Goal: Transaction & Acquisition: Obtain resource

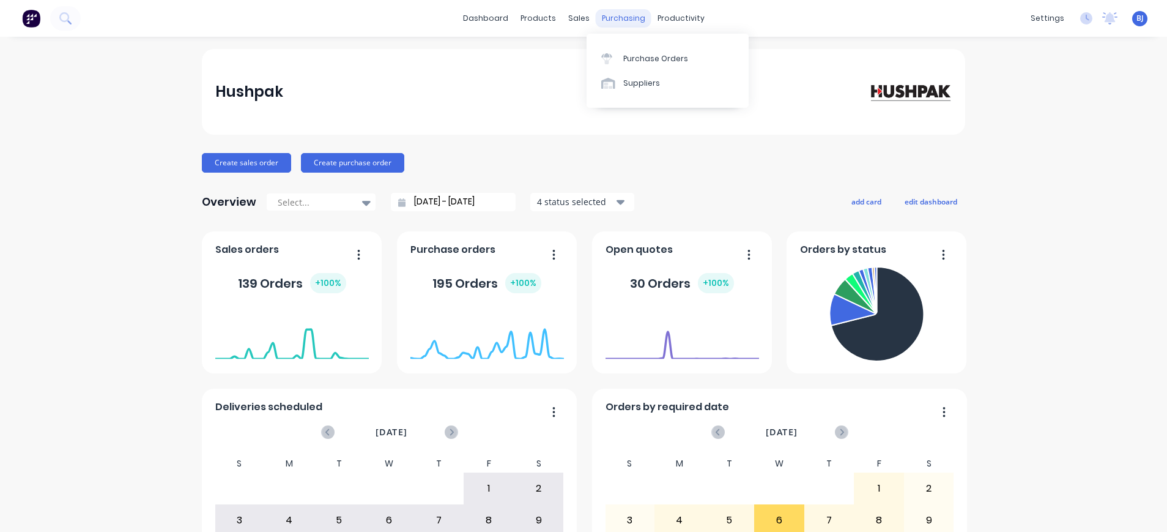
click at [609, 18] on div "purchasing" at bounding box center [624, 18] width 56 height 18
click at [640, 56] on div "Purchase Orders" at bounding box center [655, 58] width 65 height 11
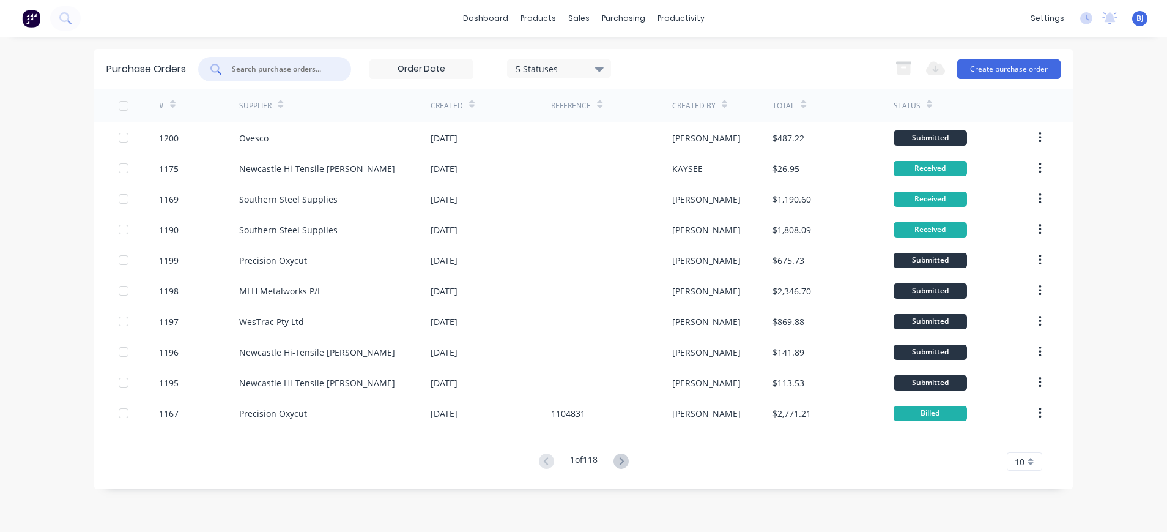
click at [305, 70] on input "text" at bounding box center [282, 69] width 102 height 12
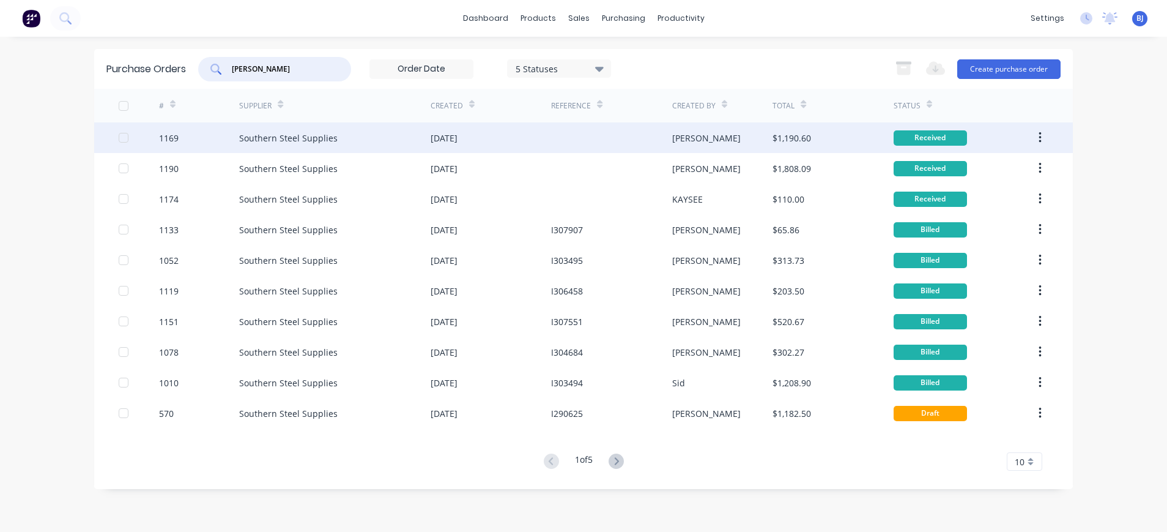
type input "[PERSON_NAME]"
click at [297, 134] on div "Southern Steel Supplies" at bounding box center [288, 138] width 98 height 13
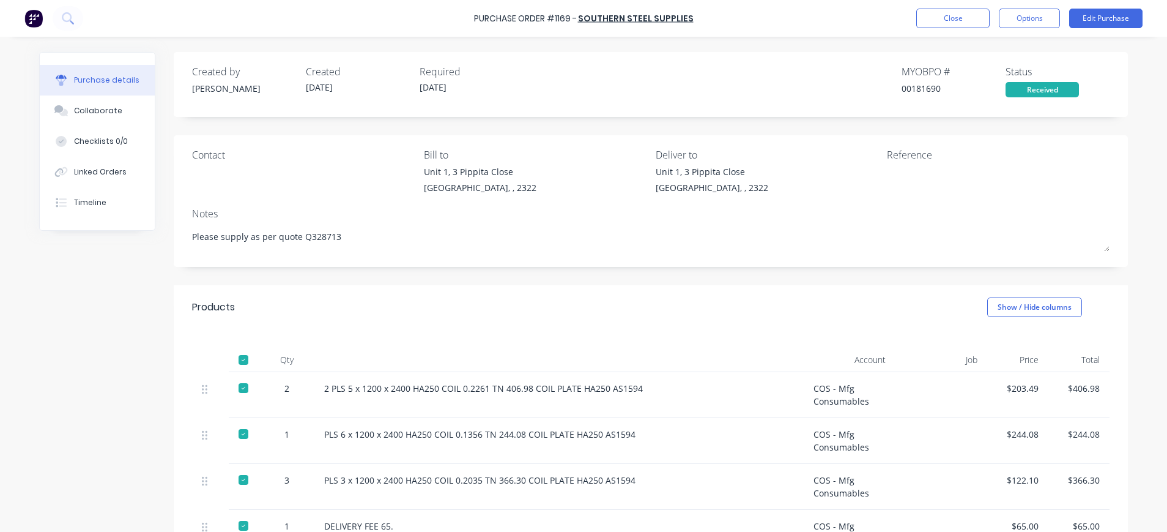
click at [768, 207] on div "Notes" at bounding box center [651, 213] width 918 height 15
click at [1015, 21] on button "Options" at bounding box center [1029, 19] width 61 height 20
click at [994, 50] on div "Print / Email" at bounding box center [1002, 50] width 94 height 18
click at [984, 74] on div "With pricing" at bounding box center [1002, 74] width 94 height 18
type textarea "x"
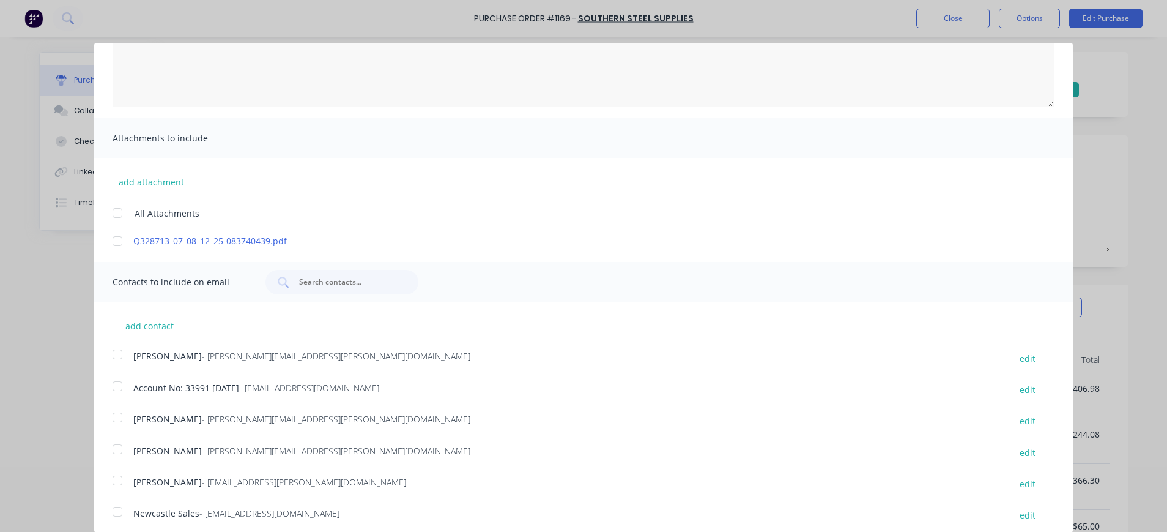
scroll to position [186, 0]
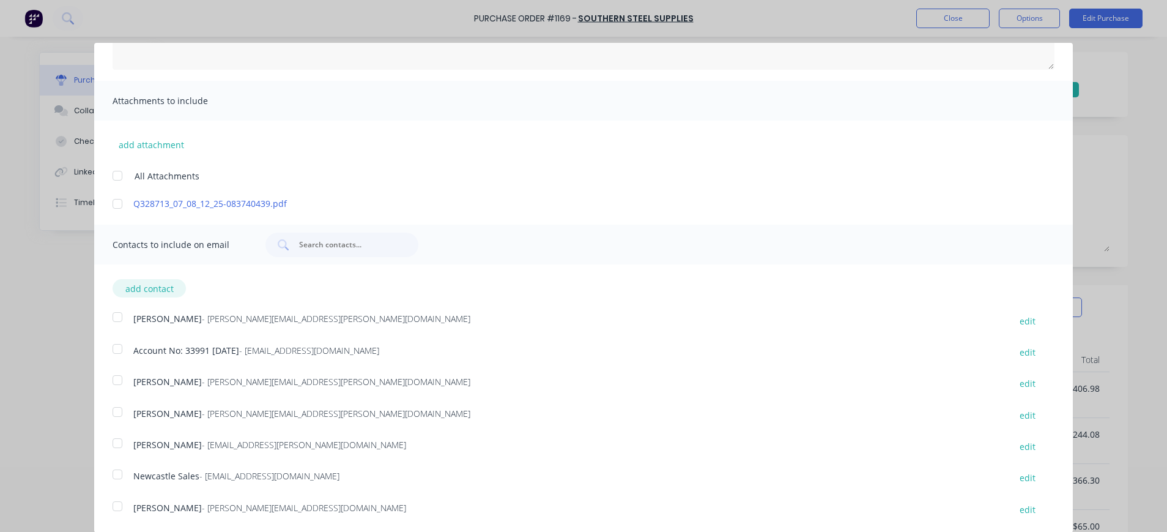
click at [154, 289] on button "add contact" at bounding box center [149, 288] width 73 height 18
select select "AU"
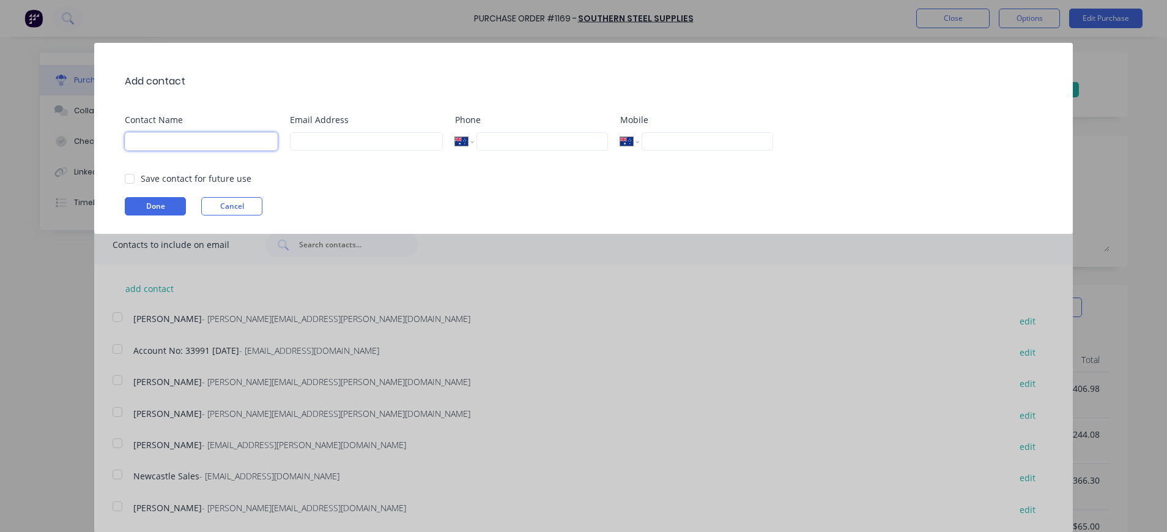
click at [174, 143] on input at bounding box center [201, 141] width 153 height 18
type input "Hushpak Engineering [PERSON_NAME]"
type input "[PERSON_NAME][EMAIL_ADDRESS][PERSON_NAME][DOMAIN_NAME]"
type input "[PHONE_NUMBER]"
drag, startPoint x: 217, startPoint y: 143, endPoint x: 121, endPoint y: 141, distance: 96.7
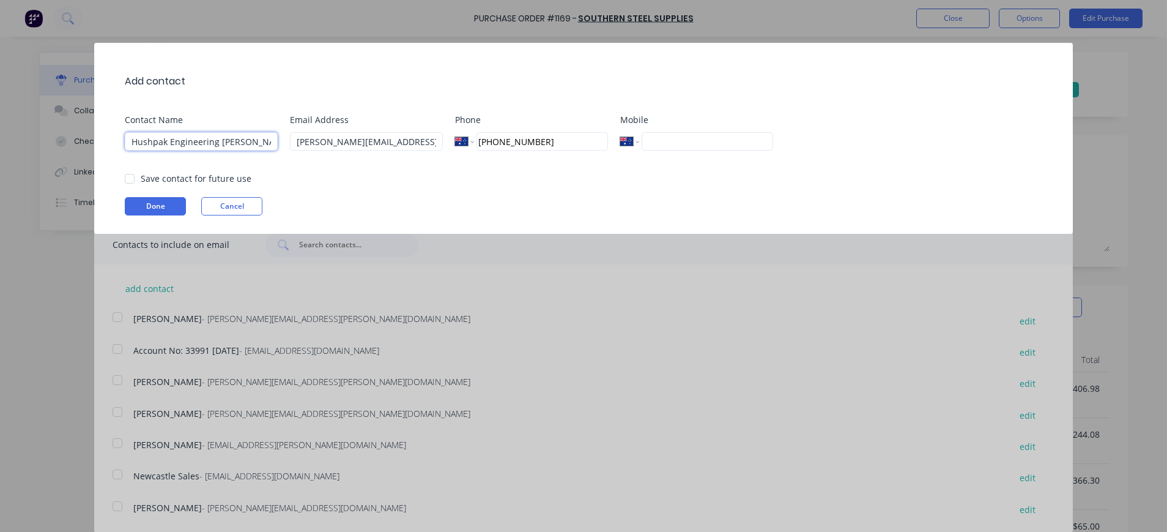
click at [121, 141] on div "Add contact Contact Name Hushpak Engineering [PERSON_NAME] Email Address [PERSO…" at bounding box center [583, 138] width 979 height 191
click at [127, 178] on div at bounding box center [129, 178] width 24 height 24
type input "[PERSON_NAME]"
click at [155, 201] on button "Done" at bounding box center [155, 206] width 61 height 18
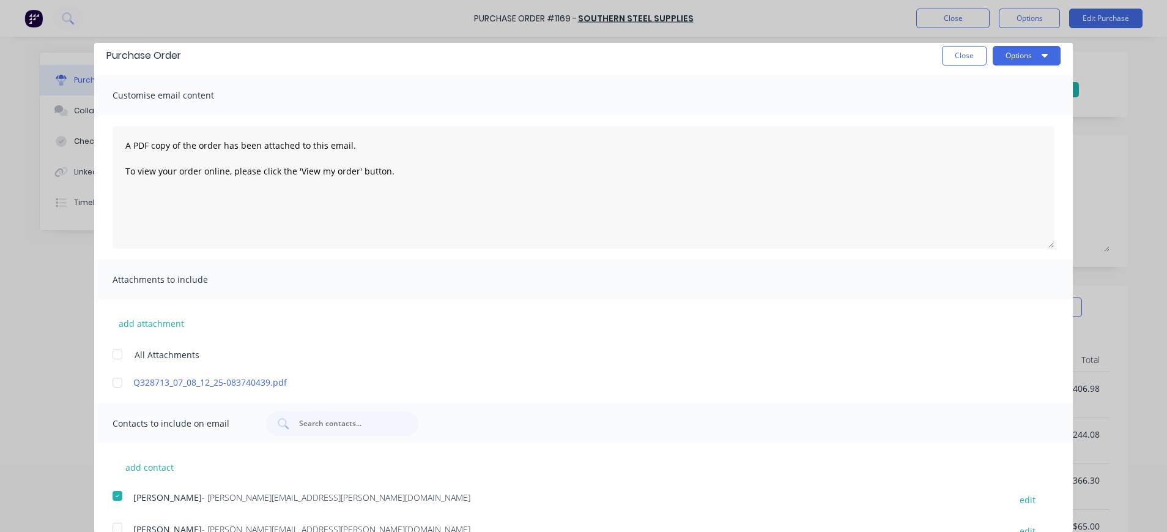
scroll to position [0, 0]
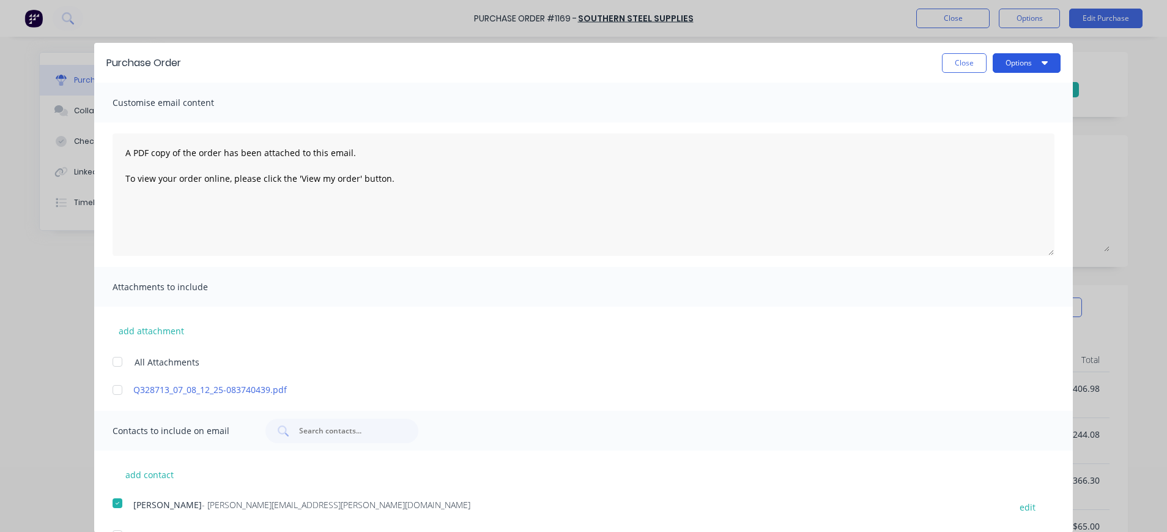
click at [1042, 62] on icon "button" at bounding box center [1045, 63] width 6 height 4
click at [943, 61] on button "Close" at bounding box center [964, 63] width 45 height 20
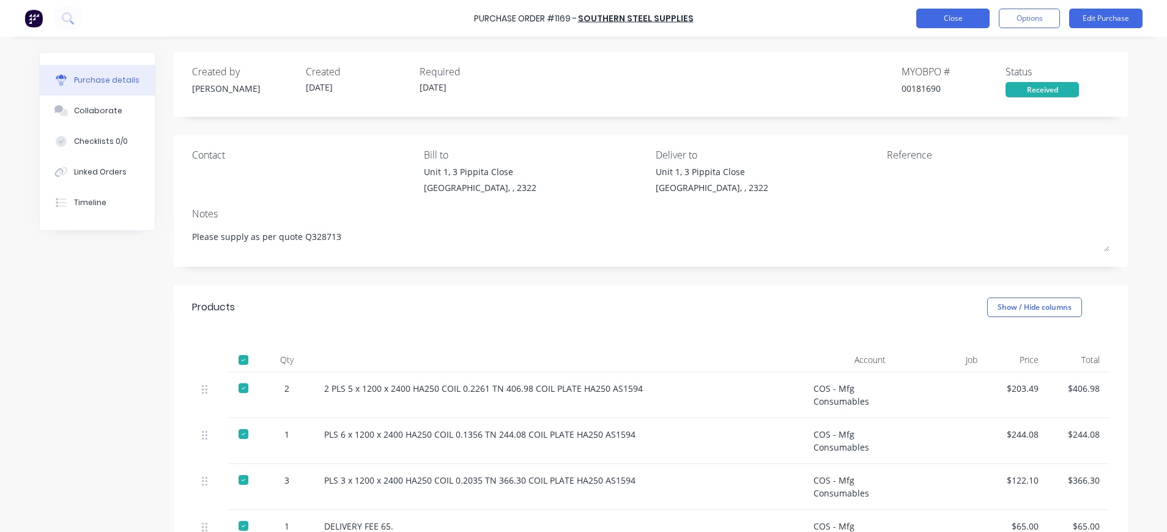
click at [949, 18] on button "Close" at bounding box center [952, 19] width 73 height 20
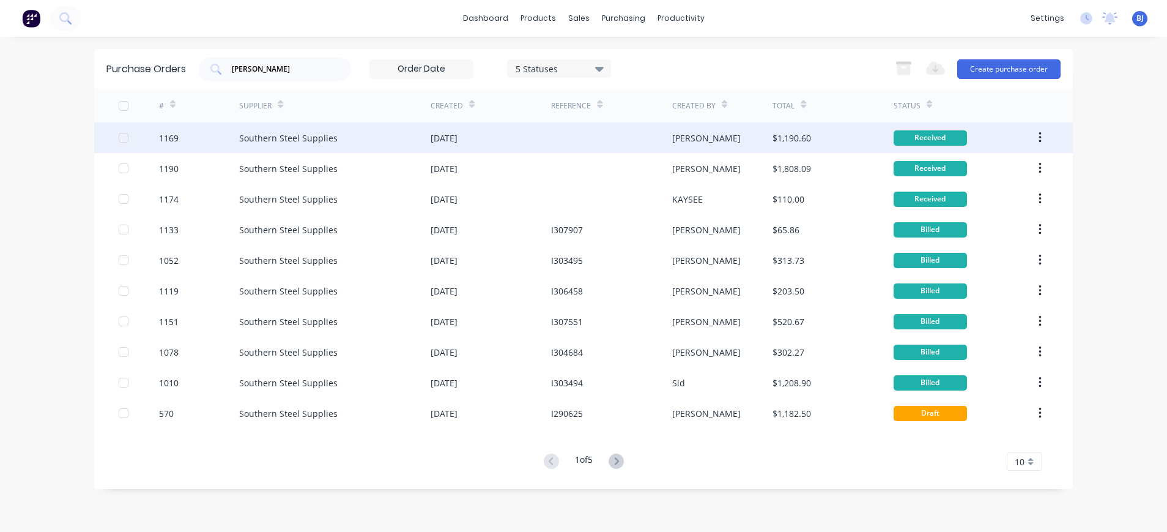
click at [311, 133] on div "Southern Steel Supplies" at bounding box center [288, 138] width 98 height 13
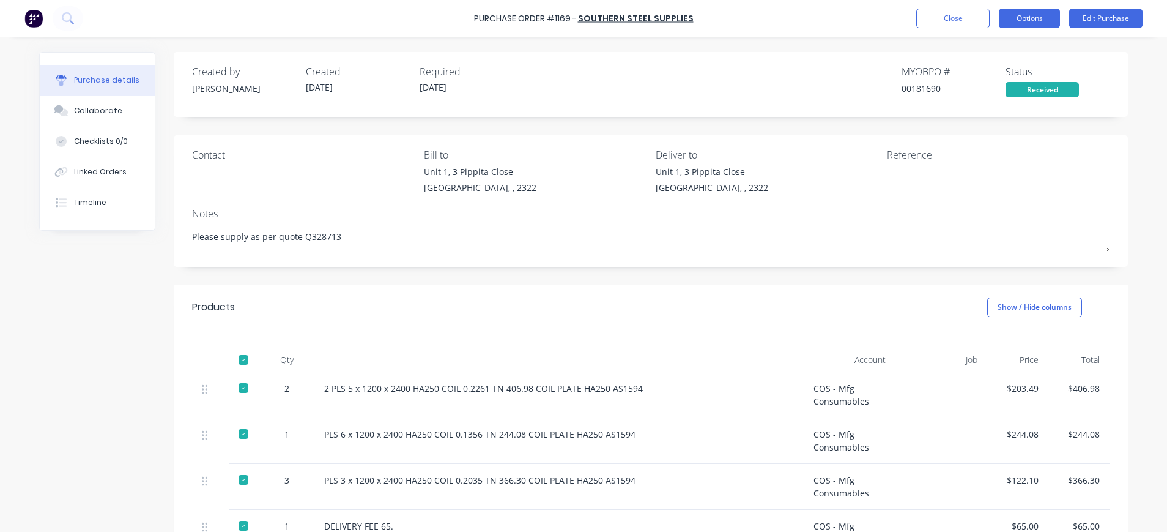
click at [1034, 20] on button "Options" at bounding box center [1029, 19] width 61 height 20
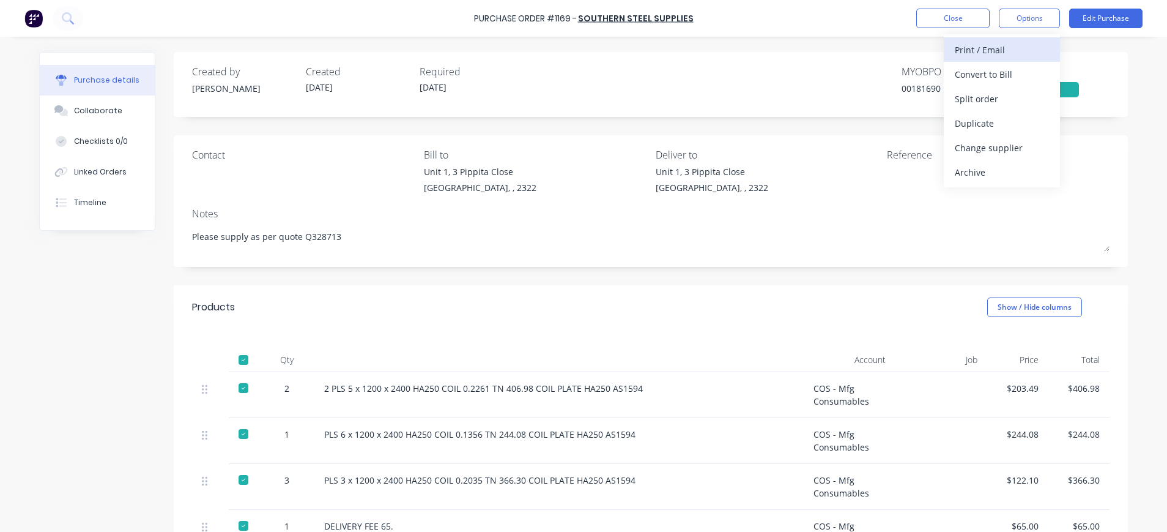
click at [1014, 48] on div "Print / Email" at bounding box center [1002, 50] width 94 height 18
click at [983, 72] on div "With pricing" at bounding box center [1002, 74] width 94 height 18
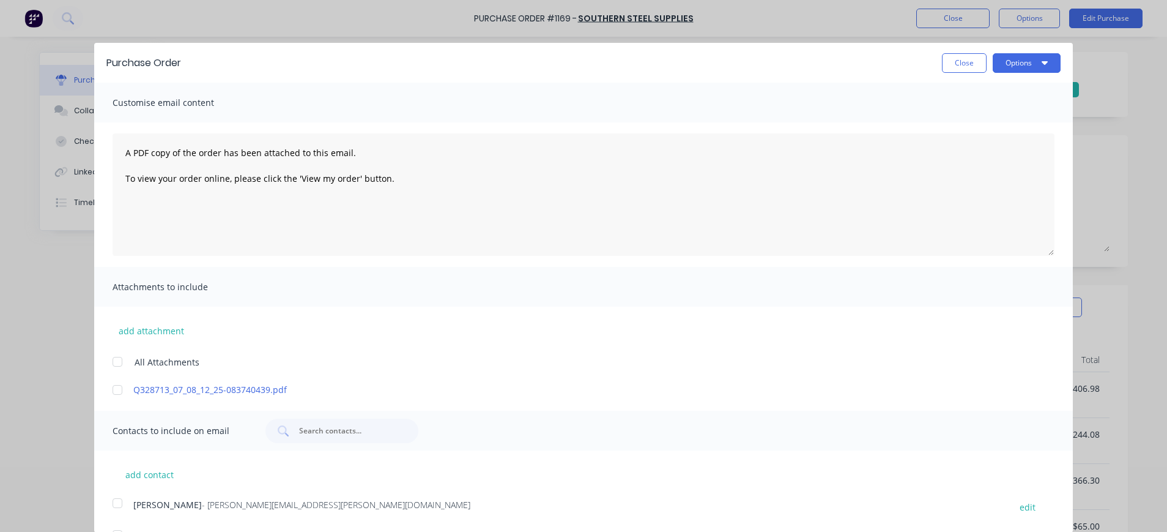
scroll to position [217, 0]
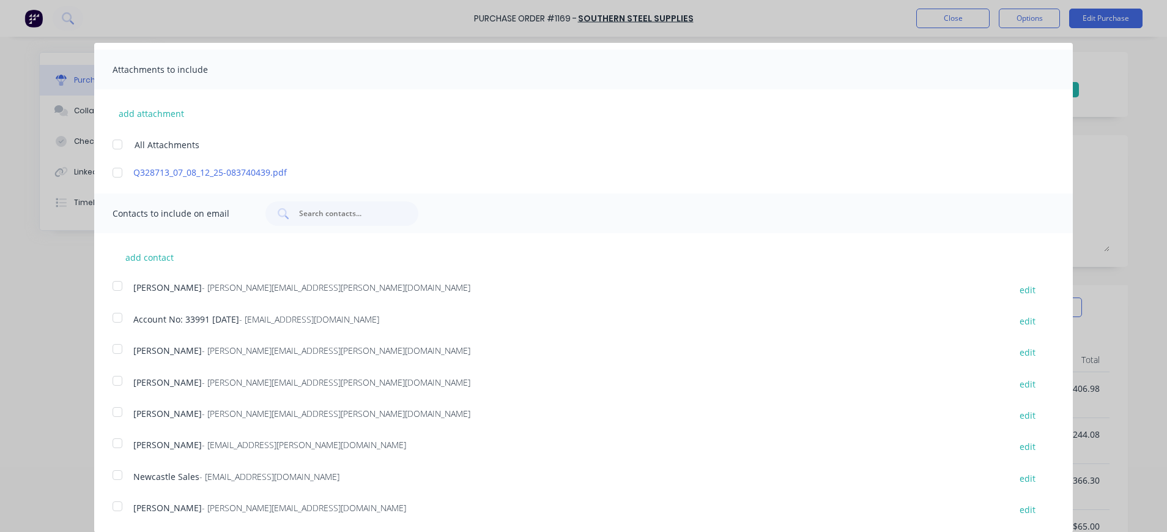
click at [936, 20] on div "Purchase Order Close Options Customise email content A PDF copy of the order ha…" at bounding box center [583, 266] width 1167 height 532
click at [949, 14] on div "Purchase Order Close Options Customise email content A PDF copy of the order ha…" at bounding box center [583, 266] width 1167 height 532
click at [943, 21] on div "Purchase Order Close Options Customise email content A PDF copy of the order ha…" at bounding box center [583, 266] width 1167 height 532
click at [980, 130] on div "add attachment All Attachments Q328713_07_08_12_25-083740439.pdf" at bounding box center [583, 133] width 979 height 89
click at [925, 143] on div "All Attachments" at bounding box center [593, 144] width 960 height 14
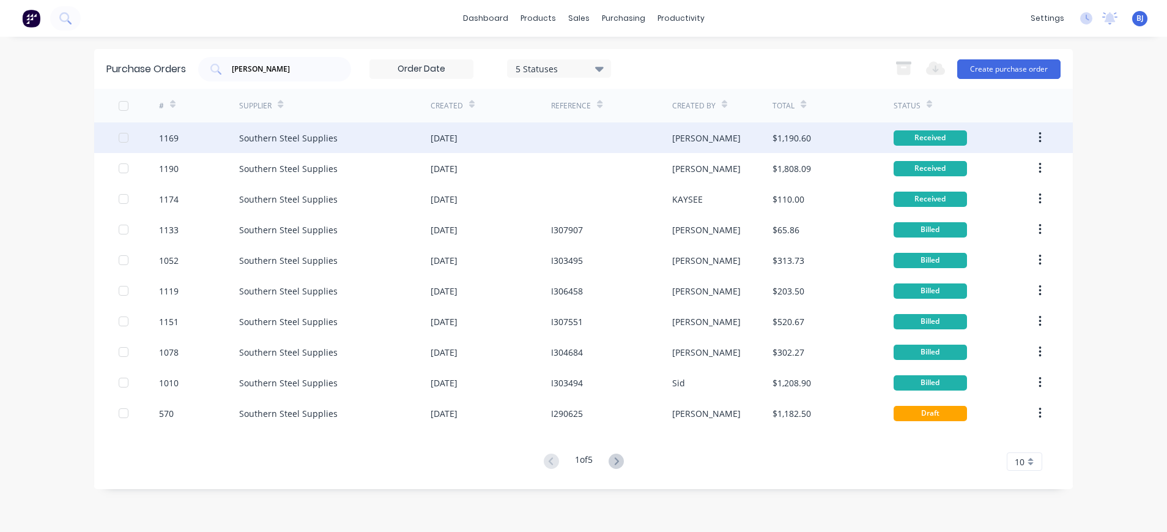
click at [252, 136] on div "Southern Steel Supplies" at bounding box center [288, 138] width 98 height 13
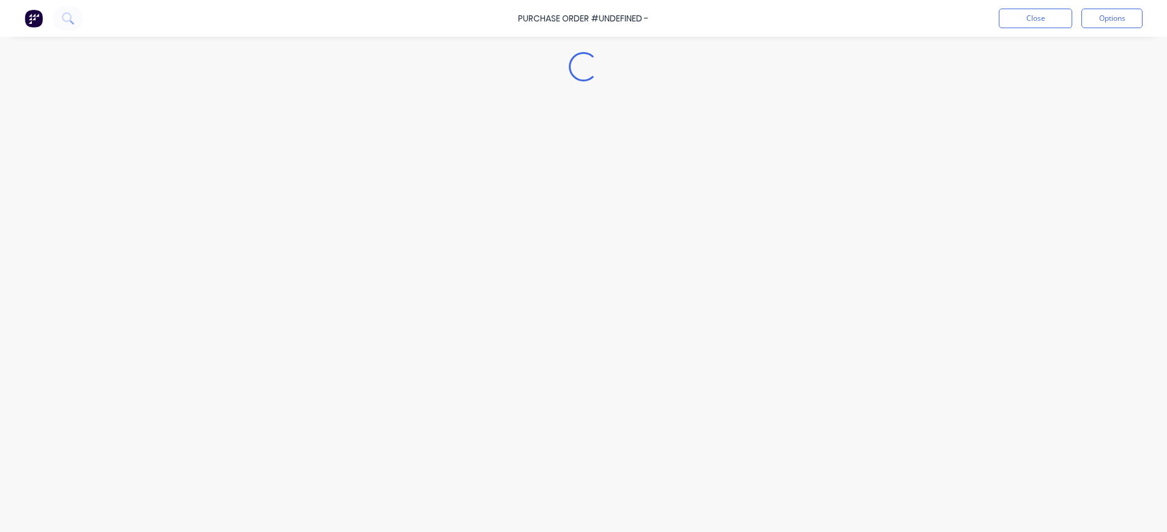
type textarea "x"
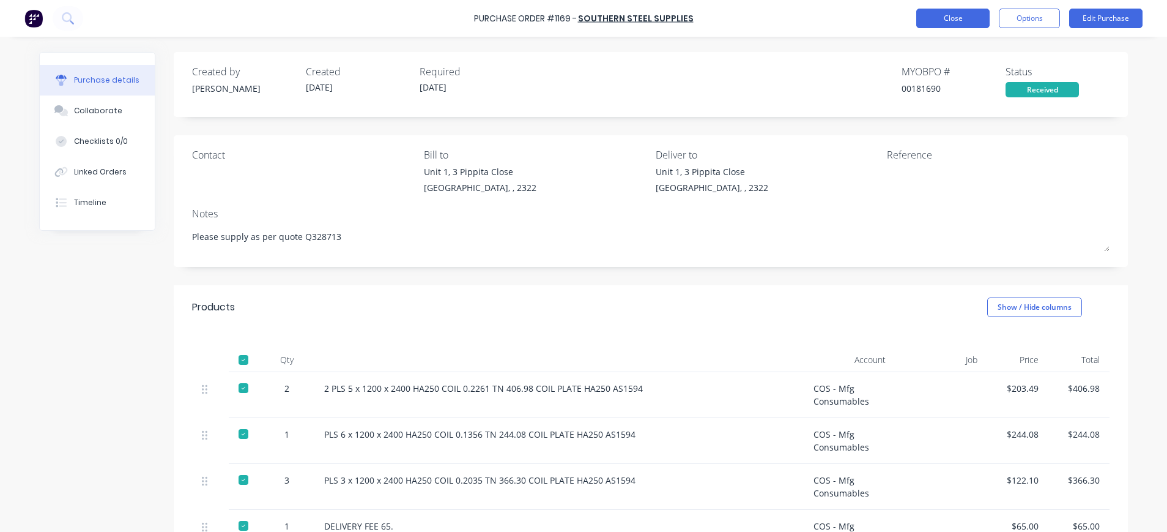
click at [942, 21] on button "Close" at bounding box center [952, 19] width 73 height 20
